Goal: Task Accomplishment & Management: Manage account settings

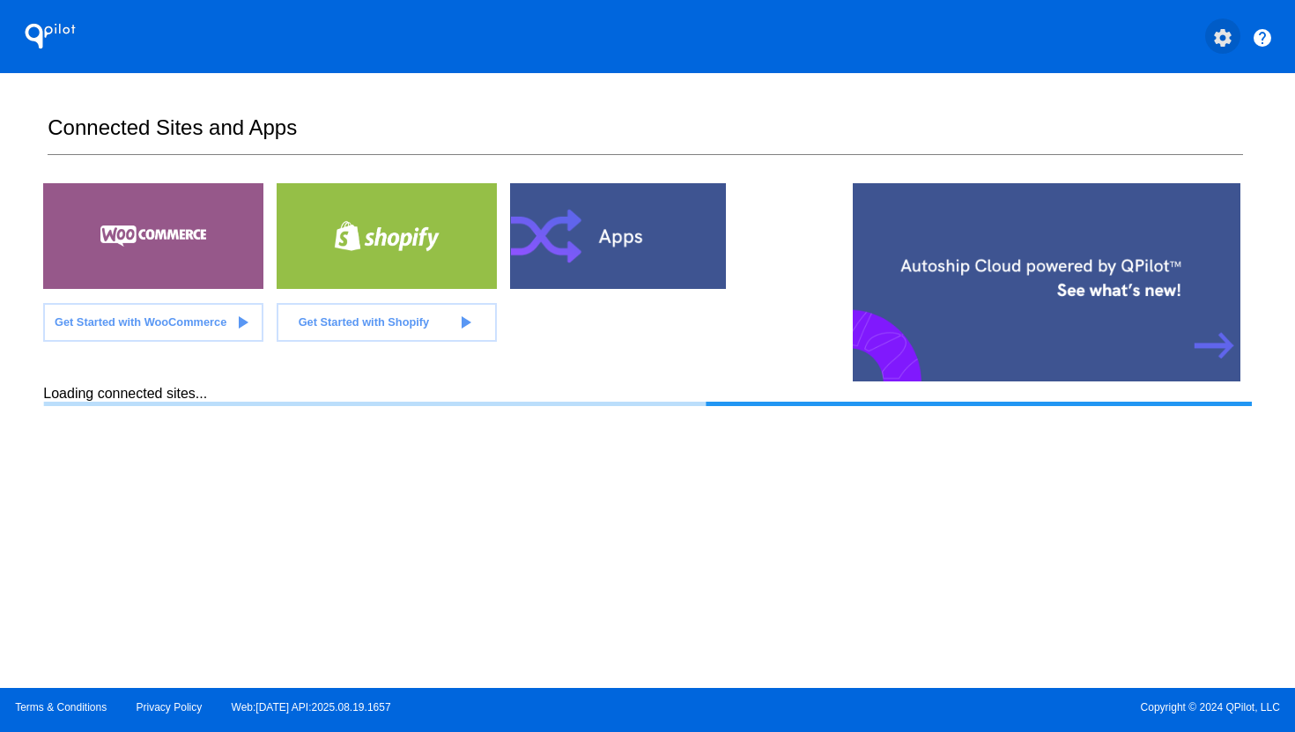
click at [1223, 36] on mat-icon "settings" at bounding box center [1222, 37] width 21 height 21
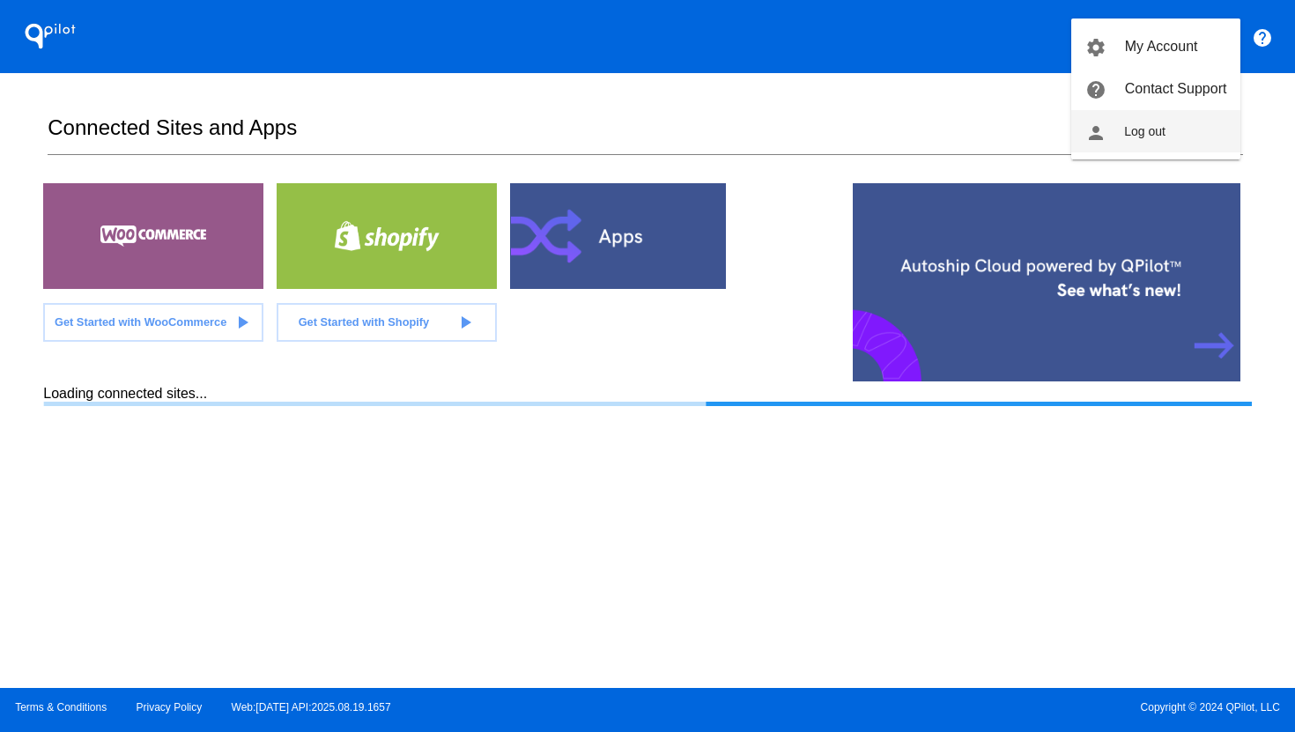
click at [1176, 125] on button "person Log out" at bounding box center [1155, 131] width 169 height 42
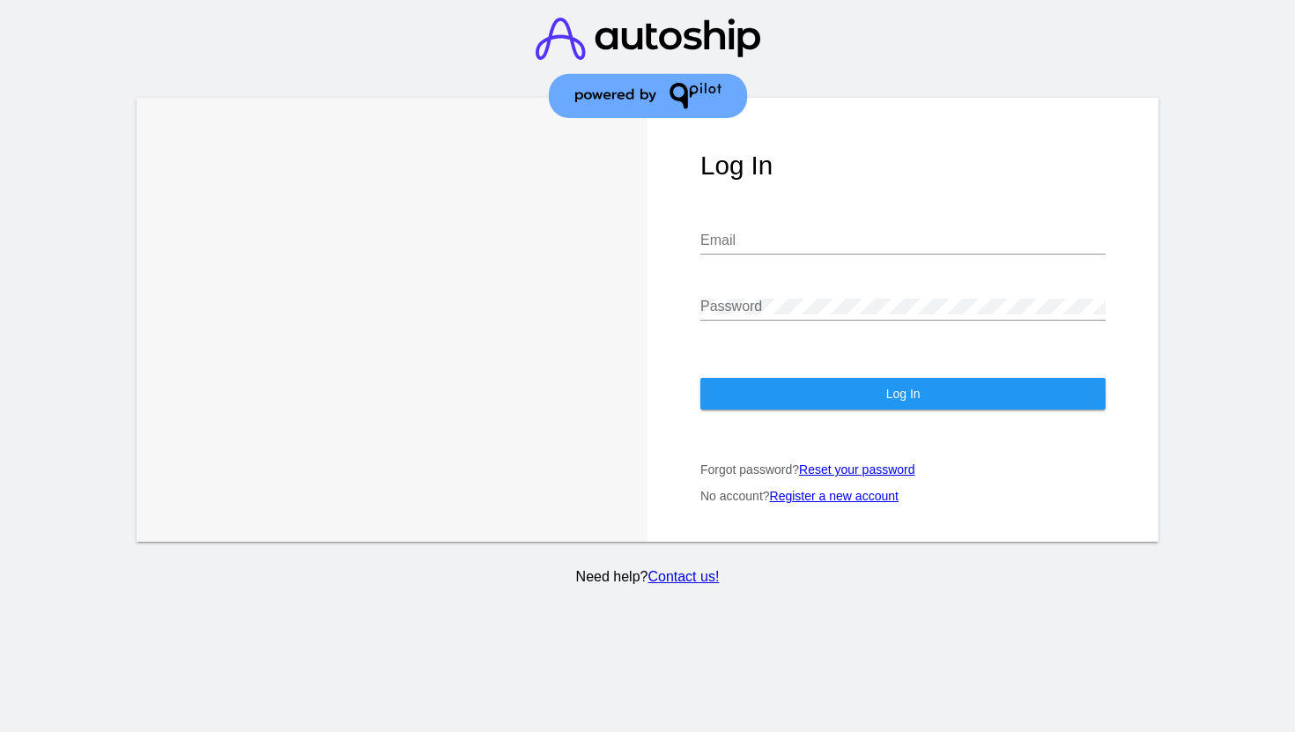
click at [844, 240] on input "Email" at bounding box center [902, 241] width 405 height 16
type input "[PERSON_NAME][EMAIL_ADDRESS][DOMAIN_NAME]"
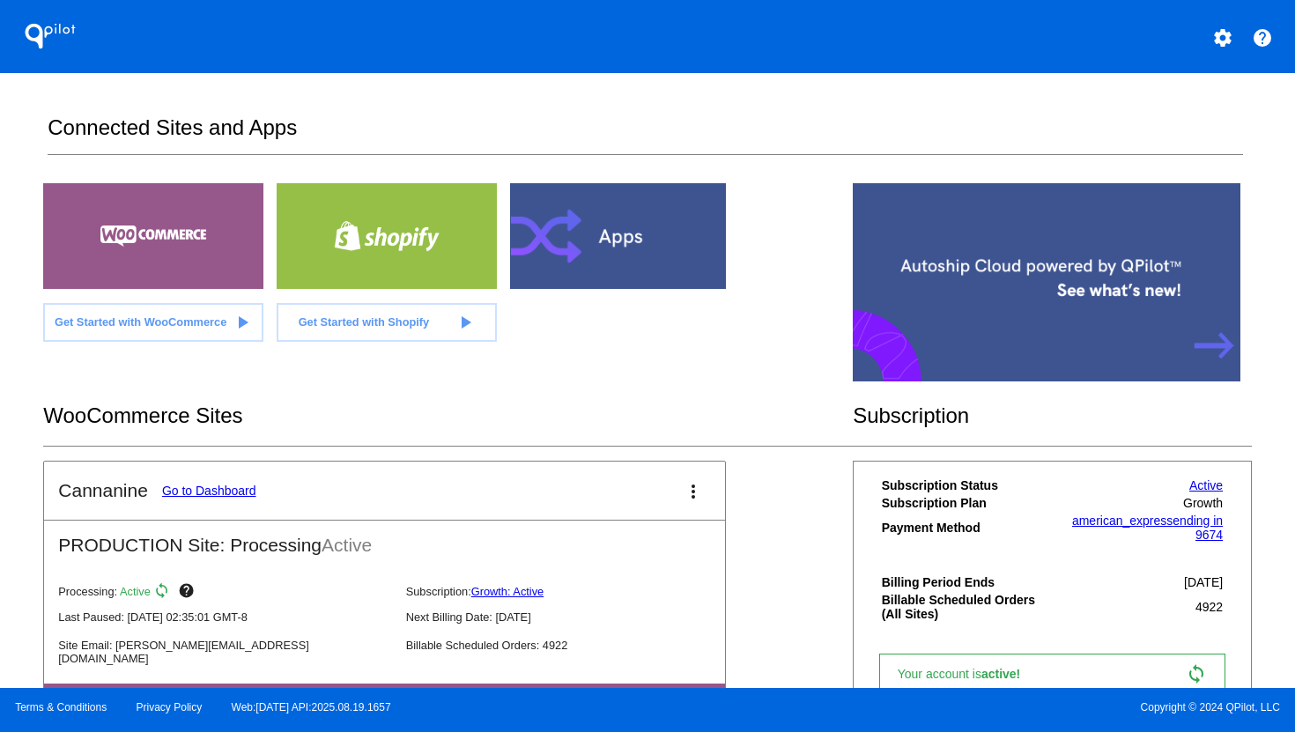
click at [238, 495] on link "Go to Dashboard" at bounding box center [209, 491] width 94 height 14
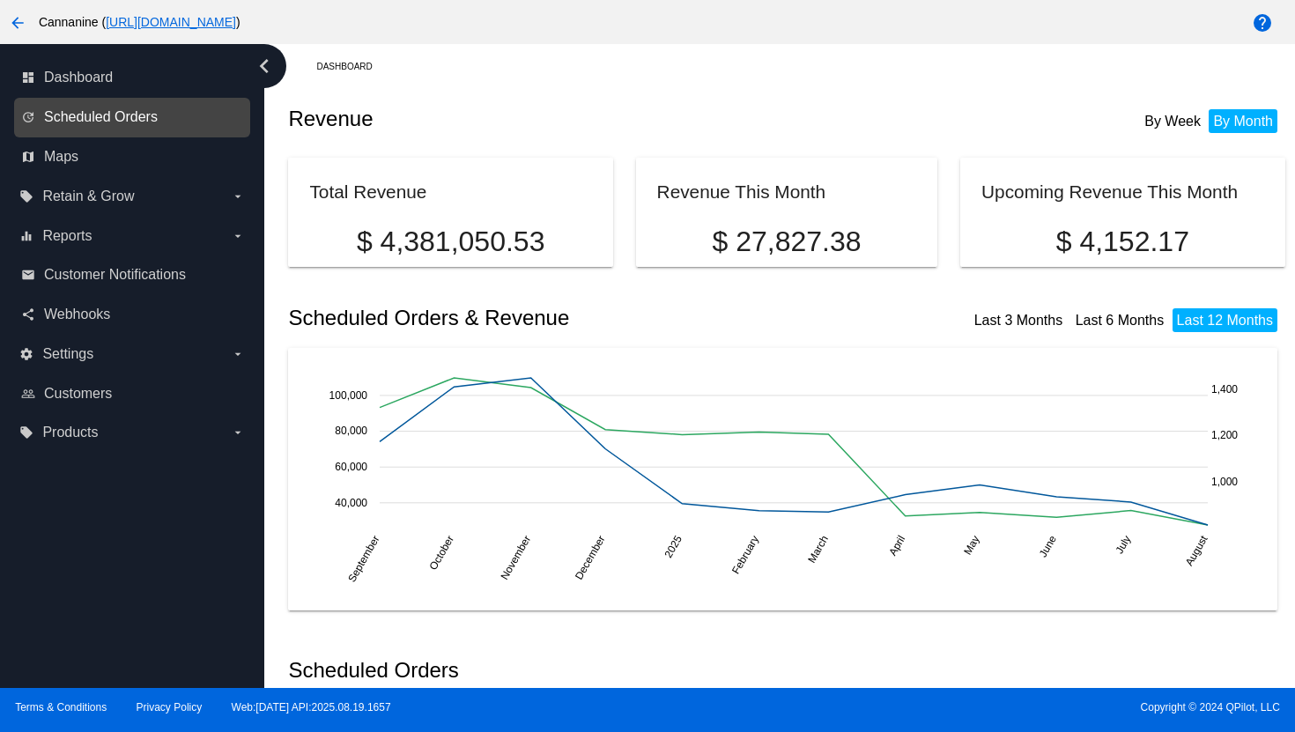
click at [50, 121] on span "Scheduled Orders" at bounding box center [101, 117] width 114 height 16
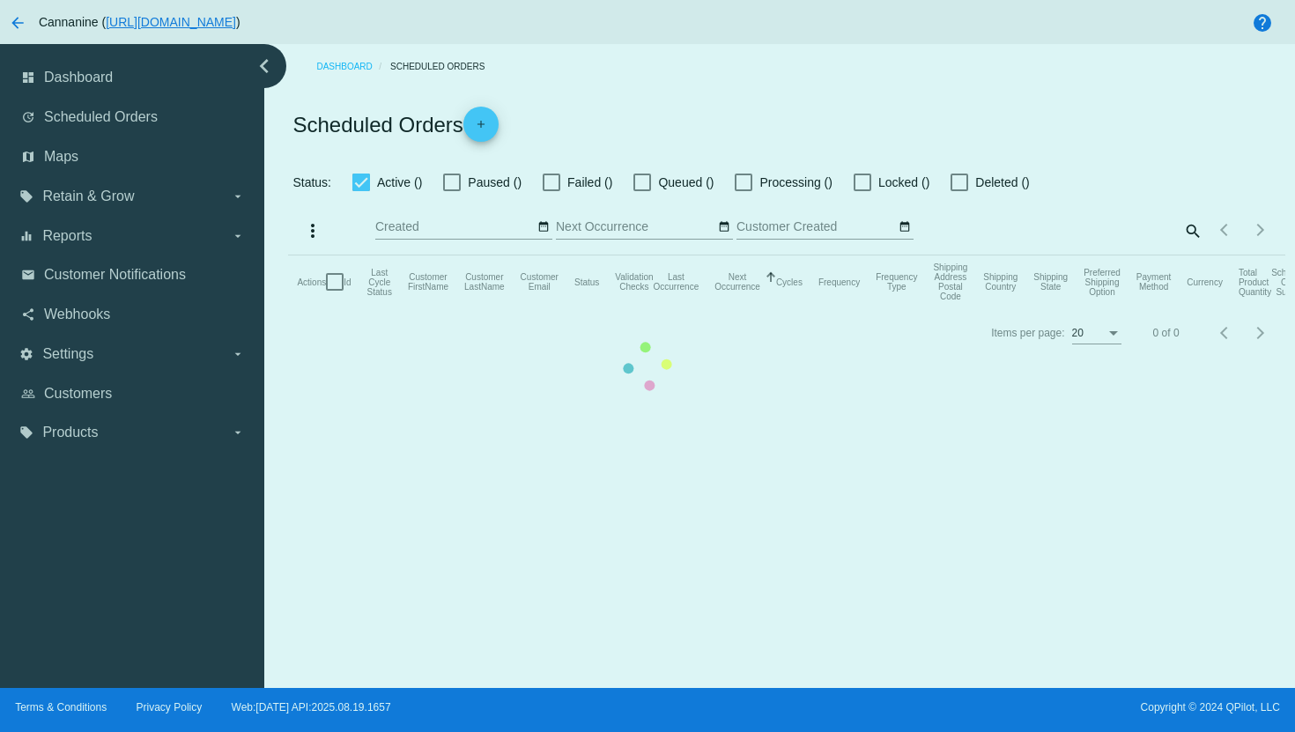
checkbox input "true"
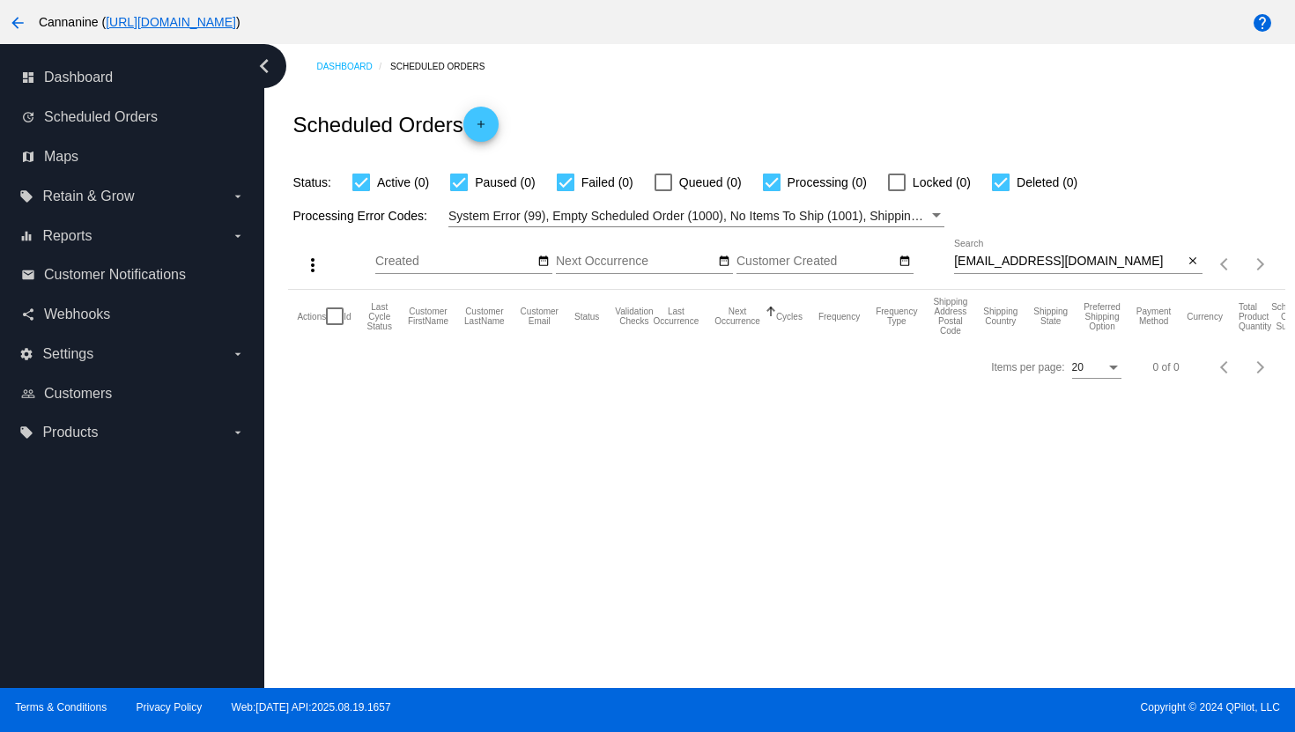
click at [1033, 263] on input "[EMAIL_ADDRESS][DOMAIN_NAME]" at bounding box center [1069, 262] width 230 height 14
paste input "[EMAIL_ADDRESS]"
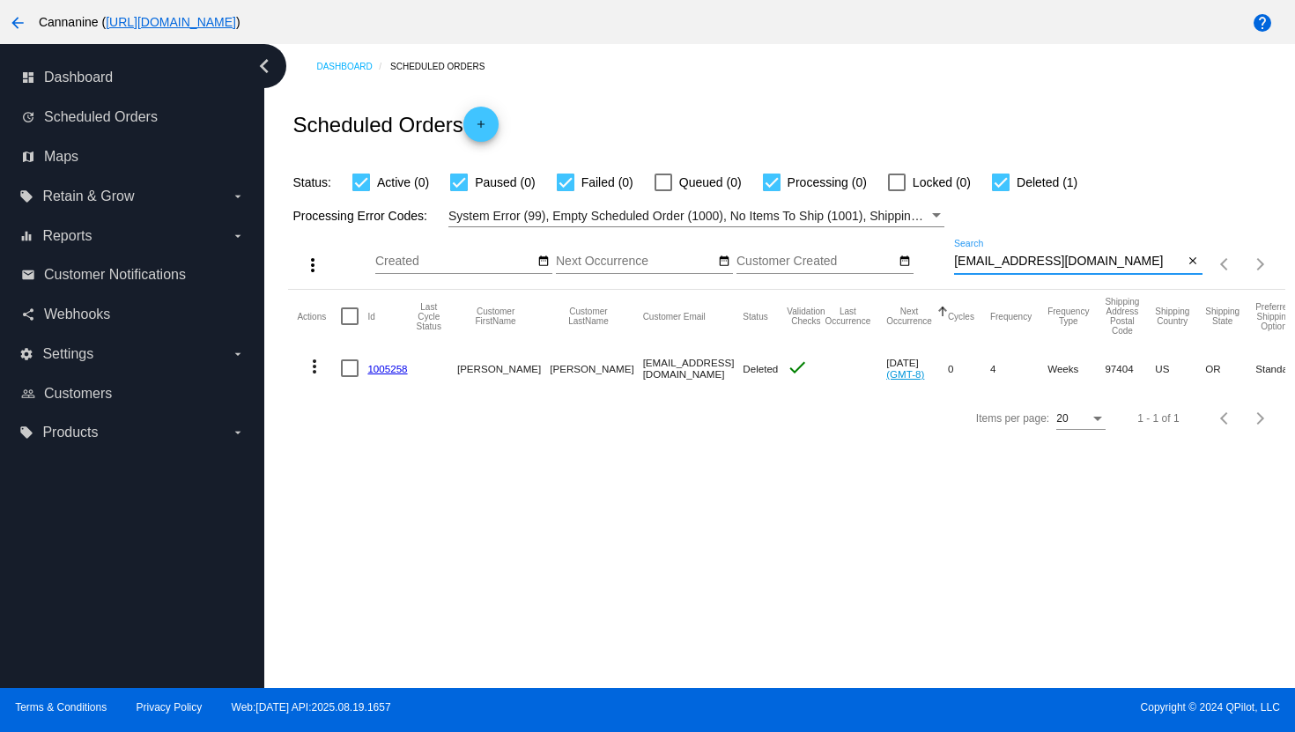
type input "[EMAIL_ADDRESS][DOMAIN_NAME]"
click at [315, 366] on mat-icon "more_vert" at bounding box center [314, 366] width 21 height 21
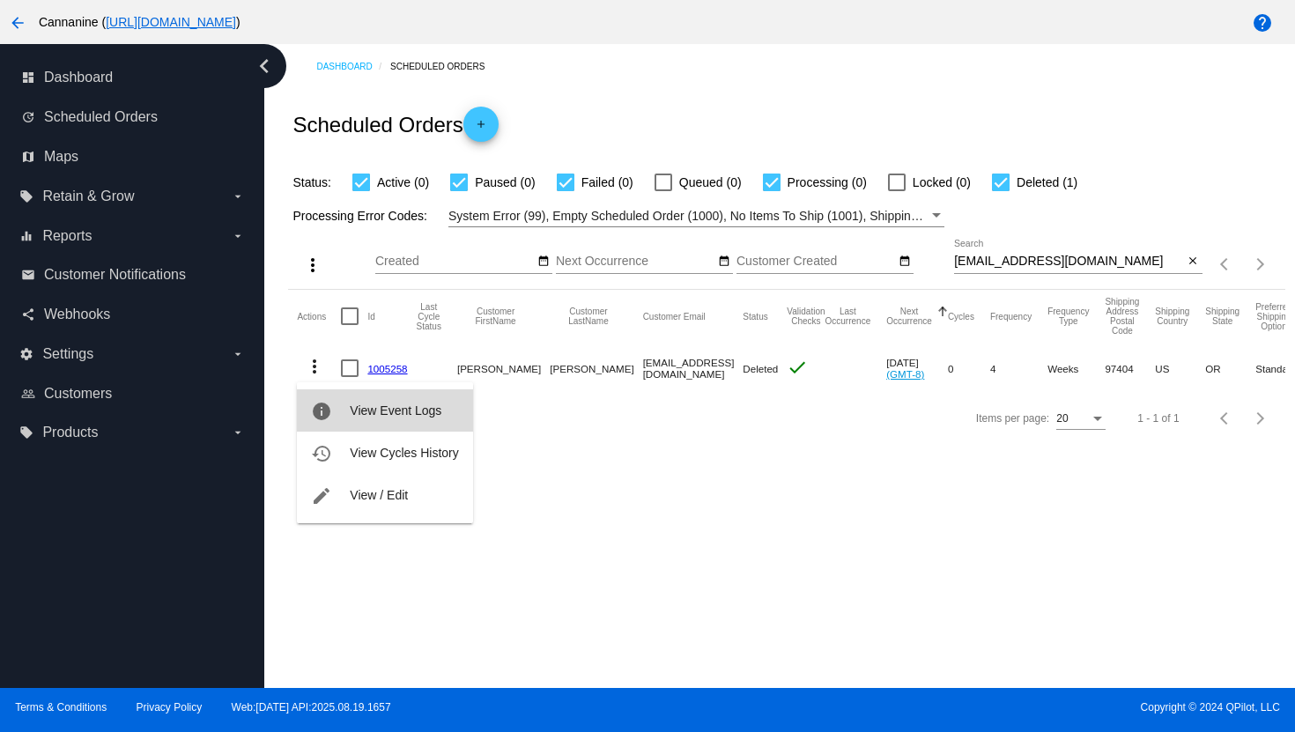
click at [366, 411] on span "View Event Logs" at bounding box center [396, 410] width 92 height 14
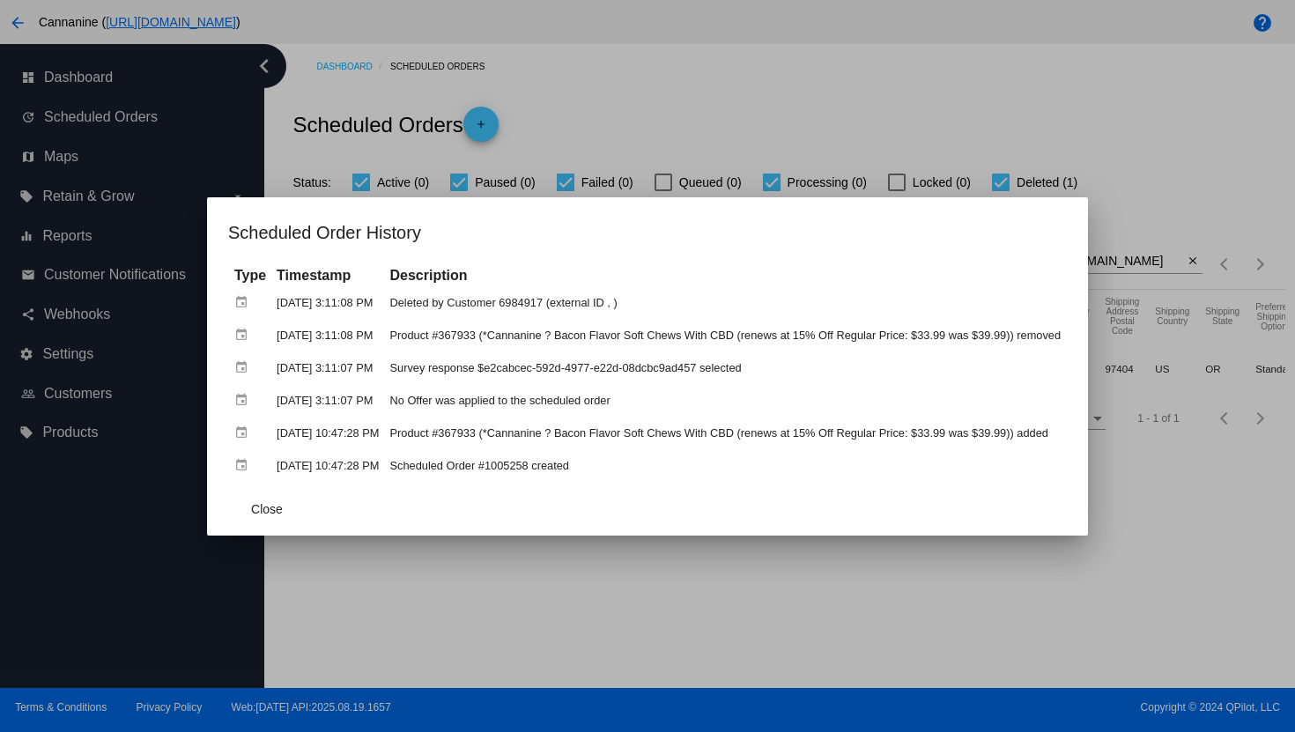
click at [669, 70] on div at bounding box center [647, 366] width 1295 height 732
